Goal: Task Accomplishment & Management: Manage account settings

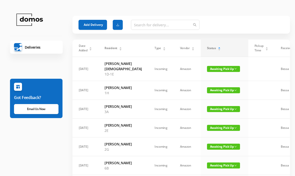
click at [207, 70] on span "Awaiting Pick Up" at bounding box center [223, 69] width 33 height 6
click at [207, 88] on link "Picked Up" at bounding box center [206, 86] width 33 height 8
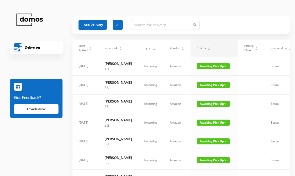
click at [212, 68] on span "Awaiting Pick Up" at bounding box center [213, 66] width 33 height 6
click at [208, 86] on link "Picked Up" at bounding box center [206, 86] width 33 height 8
click at [204, 88] on span "Awaiting Pick Up" at bounding box center [213, 85] width 33 height 6
click at [205, 110] on link "Picked Up" at bounding box center [206, 110] width 33 height 8
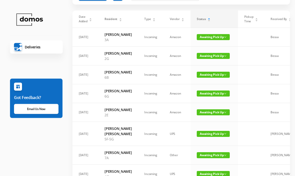
scroll to position [29, 0]
click at [208, 115] on span "Awaiting Pick Up" at bounding box center [213, 112] width 33 height 6
click at [204, 148] on link "Picked Up" at bounding box center [206, 148] width 33 height 8
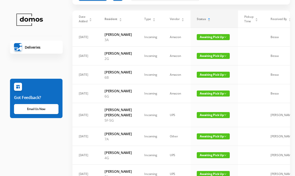
click at [207, 78] on span "Awaiting Pick Up" at bounding box center [213, 75] width 33 height 6
click at [205, 104] on link "Picked Up" at bounding box center [206, 103] width 33 height 8
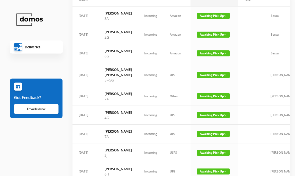
scroll to position [50, 0]
click at [206, 78] on span "Awaiting Pick Up" at bounding box center [213, 75] width 33 height 6
click at [206, 109] on link "Picked Up" at bounding box center [206, 111] width 33 height 8
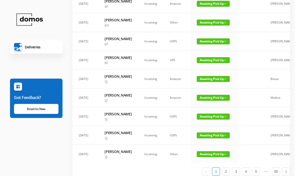
scroll to position [271, 0]
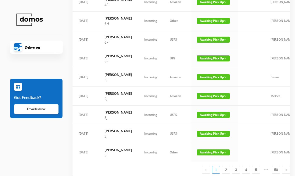
click at [206, 43] on span "Awaiting Pick Up" at bounding box center [213, 40] width 33 height 6
click at [207, 125] on link "Picked Up" at bounding box center [206, 123] width 33 height 8
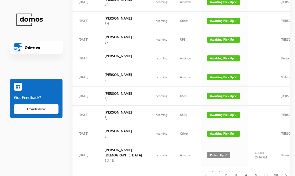
click at [207, 43] on span "Awaiting Pick Up" at bounding box center [223, 40] width 33 height 6
click at [206, 124] on link "Picked Up" at bounding box center [206, 123] width 33 height 8
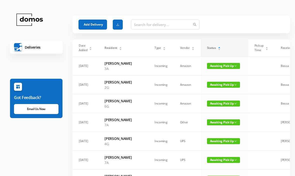
scroll to position [0, 0]
